Goal: Task Accomplishment & Management: Manage account settings

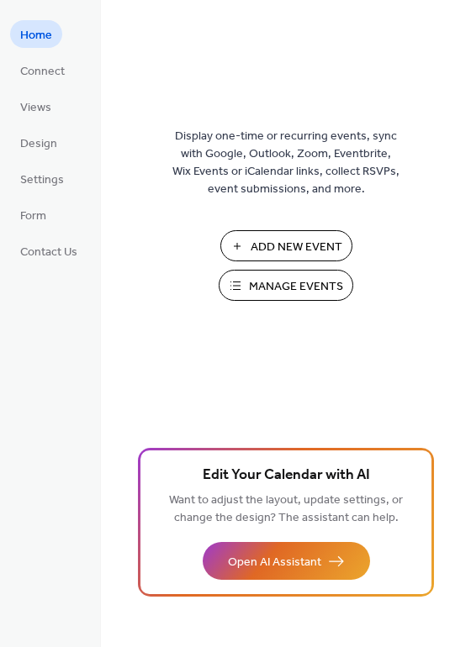
click at [282, 295] on span "Manage Events" at bounding box center [296, 287] width 94 height 18
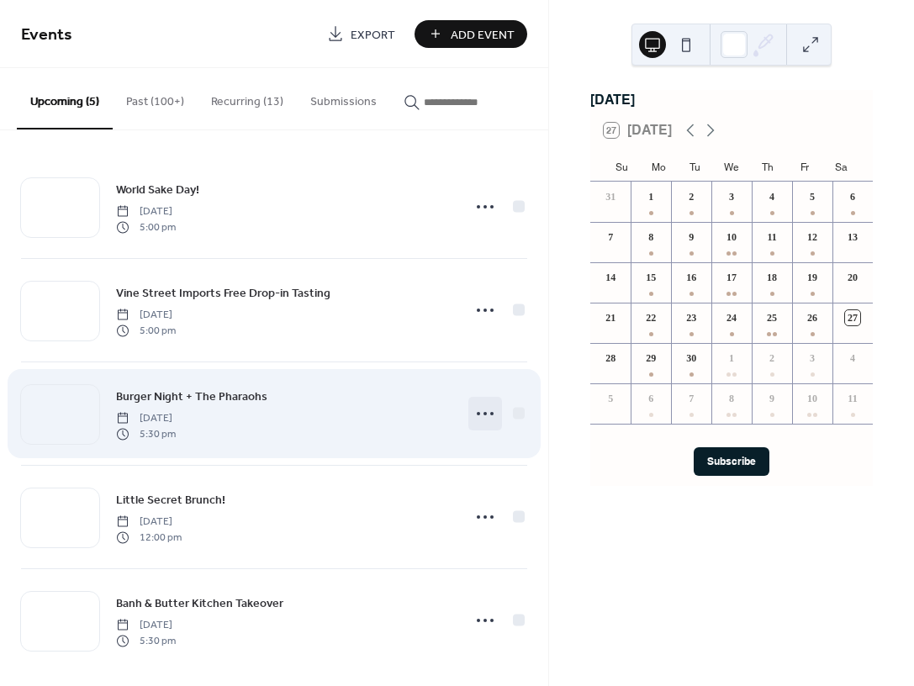
click at [477, 419] on icon at bounding box center [485, 413] width 27 height 27
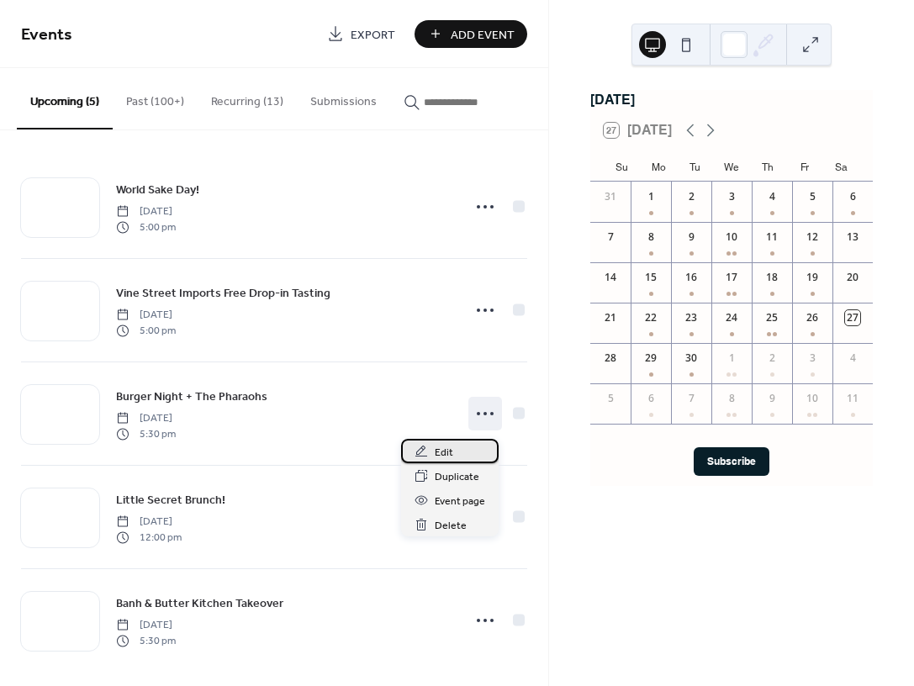
click at [451, 448] on span "Edit" at bounding box center [444, 453] width 18 height 18
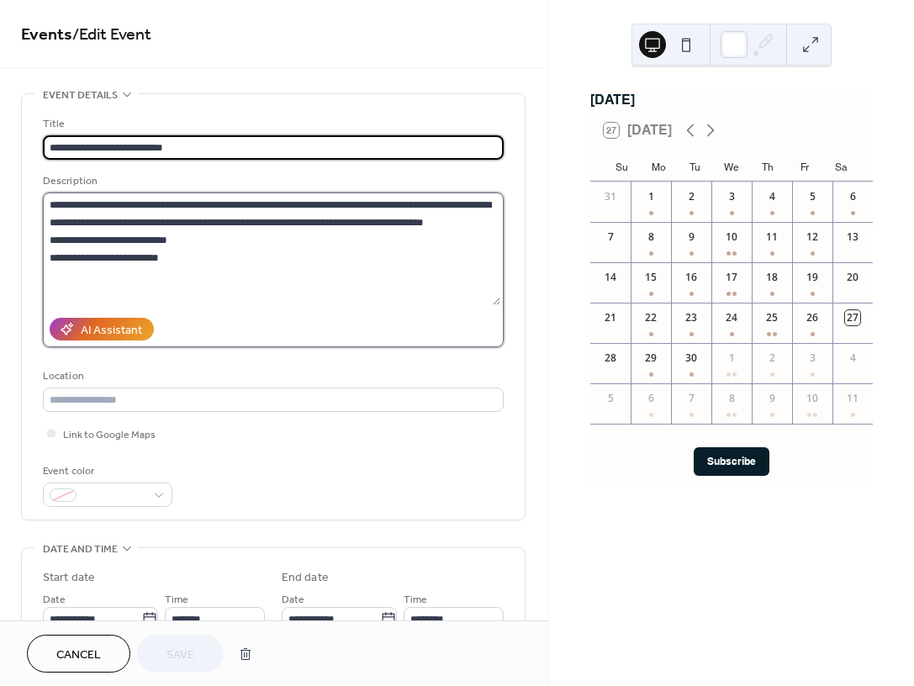
click at [445, 209] on textarea "**********" at bounding box center [271, 248] width 457 height 113
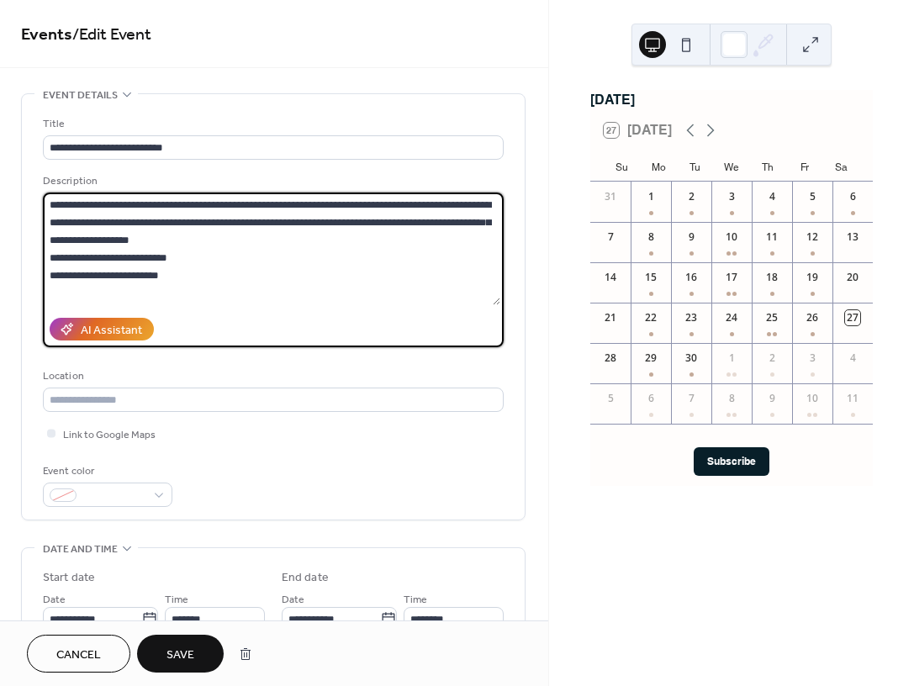
type textarea "**********"
click at [165, 645] on button "Save" at bounding box center [180, 654] width 87 height 38
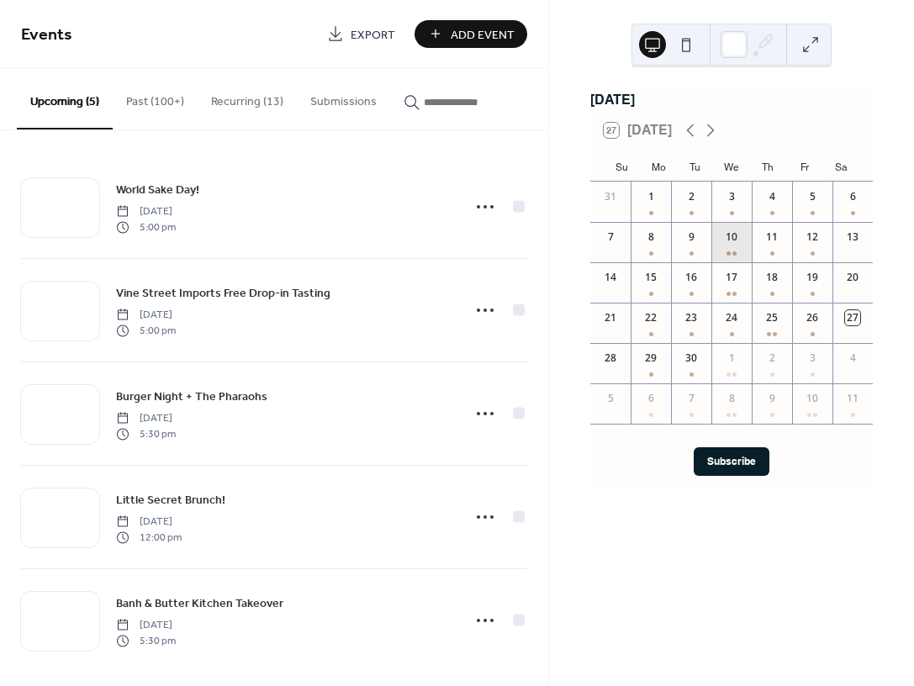
click at [737, 254] on div "10" at bounding box center [731, 242] width 40 height 40
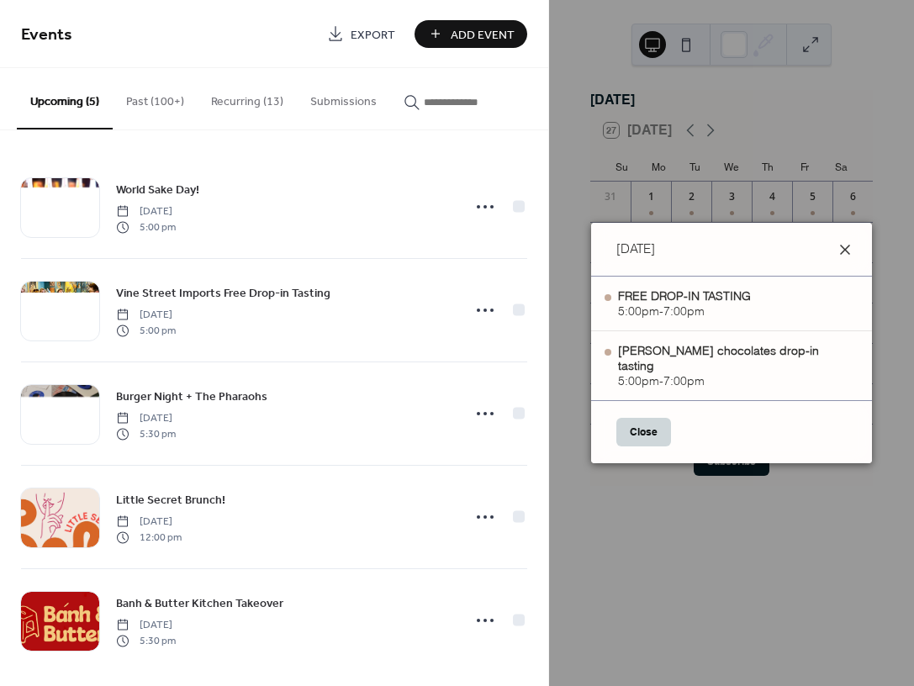
click at [835, 255] on icon at bounding box center [845, 250] width 20 height 20
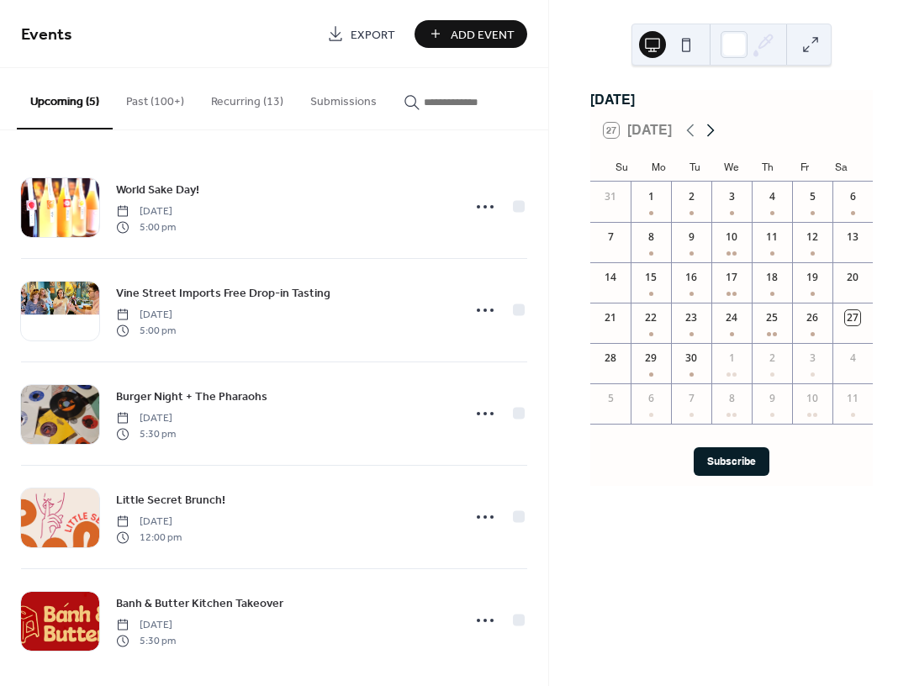
click at [708, 137] on icon at bounding box center [711, 130] width 8 height 13
click at [771, 293] on div "16" at bounding box center [771, 282] width 40 height 40
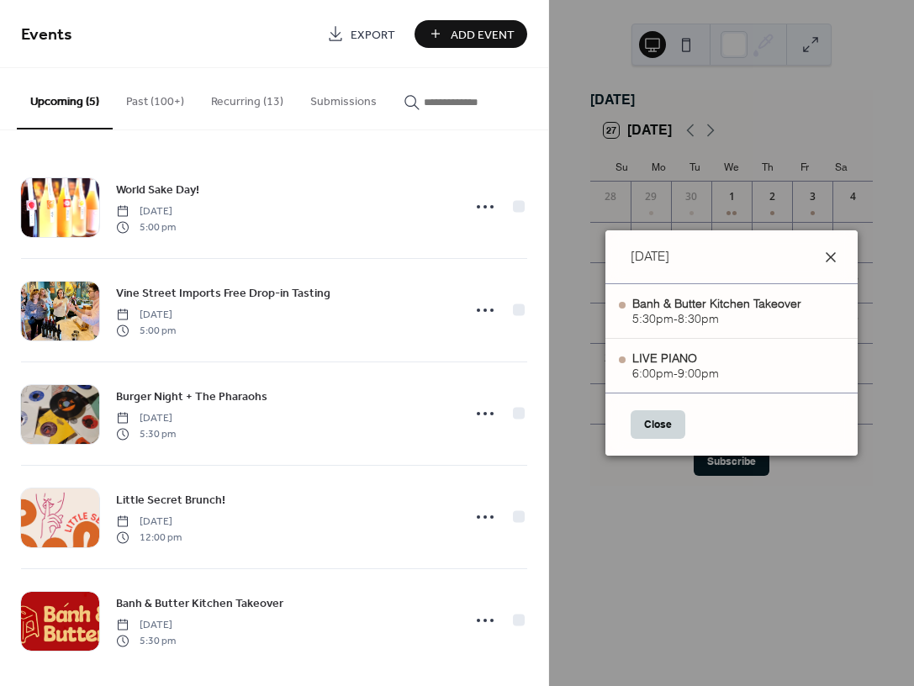
click at [836, 261] on icon at bounding box center [830, 257] width 20 height 20
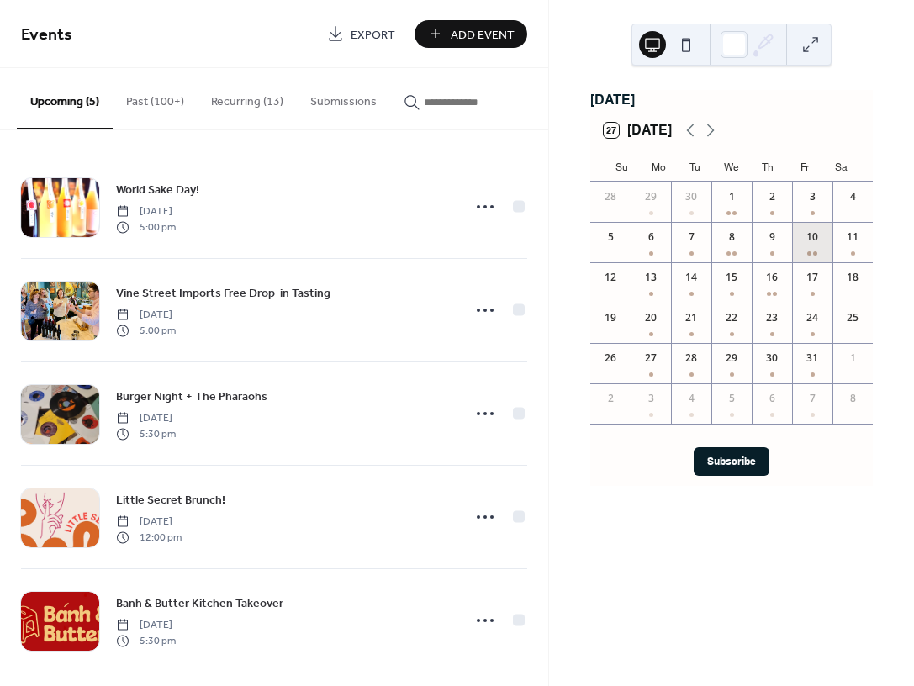
click at [801, 255] on div "10" at bounding box center [812, 242] width 40 height 40
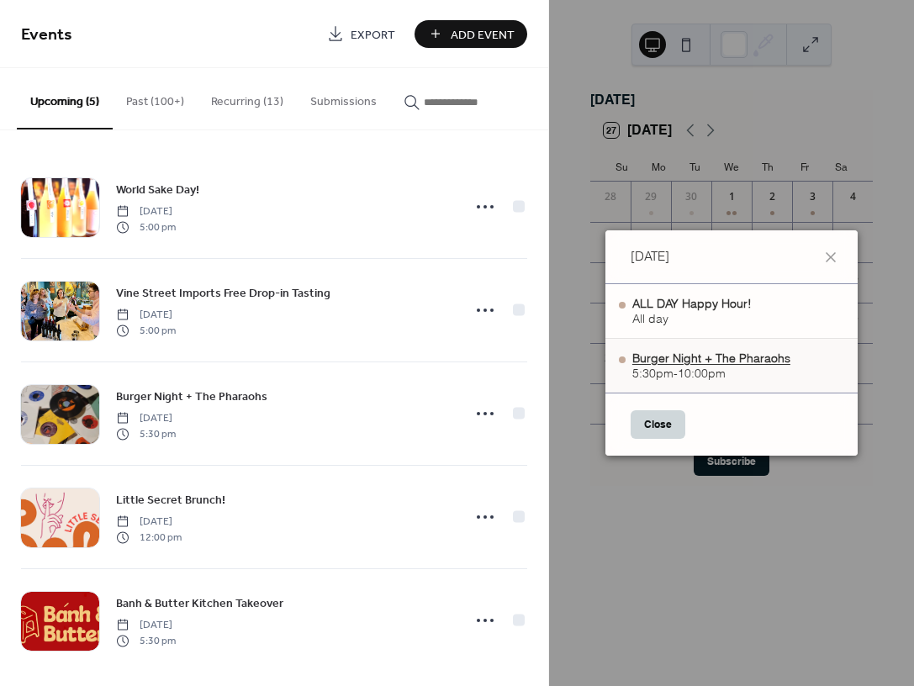
click at [754, 355] on div "Burger Night + The Pharaohs" at bounding box center [711, 358] width 158 height 15
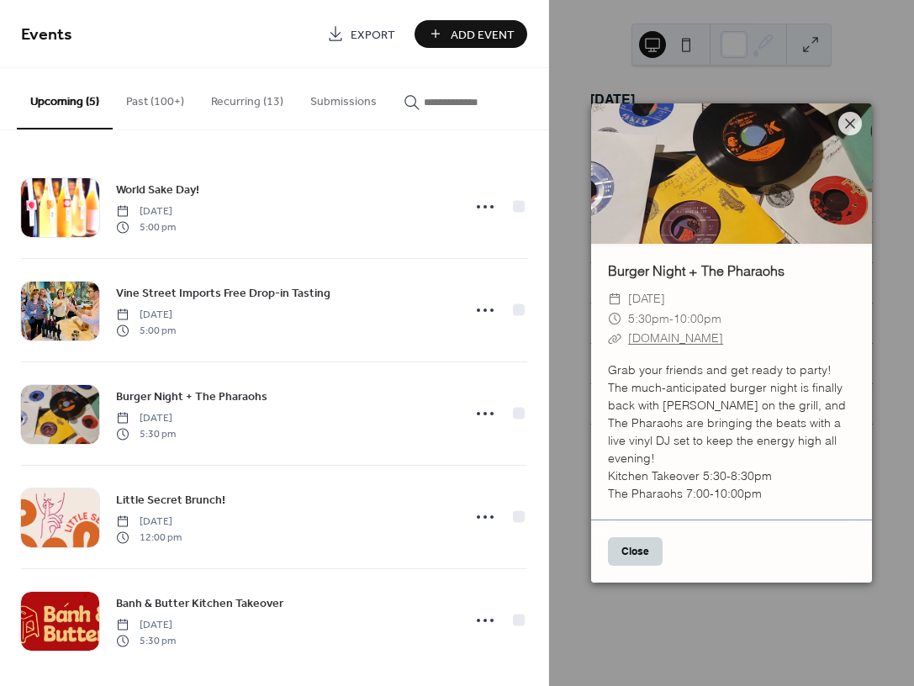
click at [634, 551] on button "Close" at bounding box center [635, 551] width 55 height 29
